Goal: Submit feedback/report problem

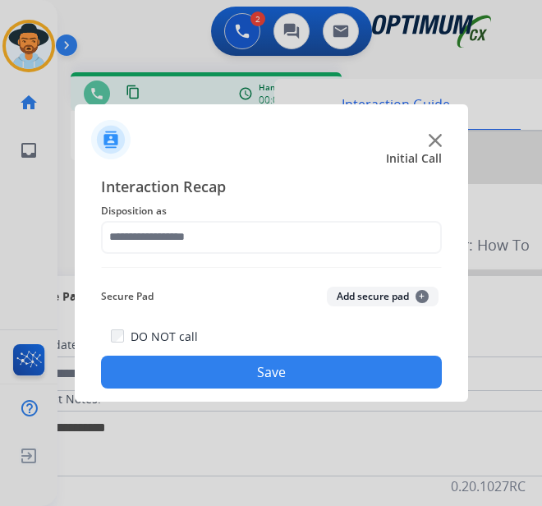
click at [431, 135] on img at bounding box center [434, 140] width 13 height 13
click at [437, 133] on div at bounding box center [271, 132] width 393 height 57
click at [440, 135] on img at bounding box center [434, 140] width 13 height 13
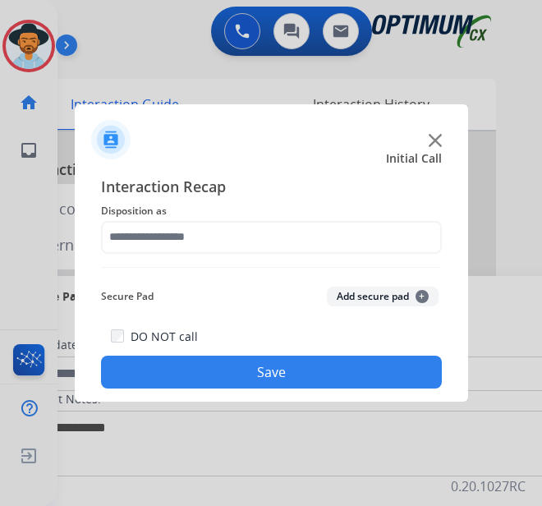
click at [437, 135] on img at bounding box center [434, 140] width 13 height 13
click at [434, 143] on img at bounding box center [434, 140] width 13 height 13
click at [431, 140] on img at bounding box center [434, 140] width 13 height 13
